Goal: Information Seeking & Learning: Learn about a topic

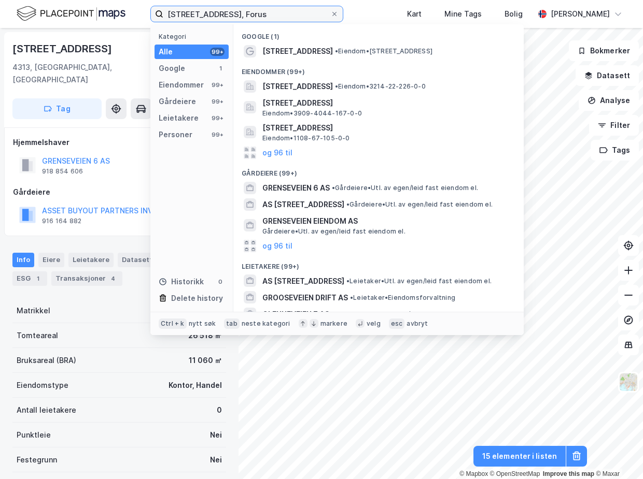
drag, startPoint x: 250, startPoint y: 14, endPoint x: 142, endPoint y: 14, distance: 108.3
click at [142, 14] on div "[STREET_ADDRESS], Forus Kategori Alle 99+ Google 1 Eiendommer 99+ Gårdeiere 99+…" at bounding box center [321, 14] width 643 height 28
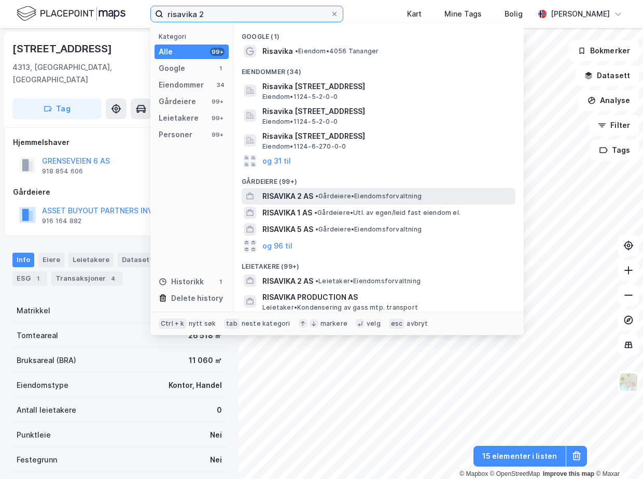
type input "risavika 2"
click at [315, 192] on div "RISAVIKA 2 AS • Gårdeiere • Eiendomsforvaltning" at bounding box center [387, 196] width 251 height 12
